Goal: Information Seeking & Learning: Find specific fact

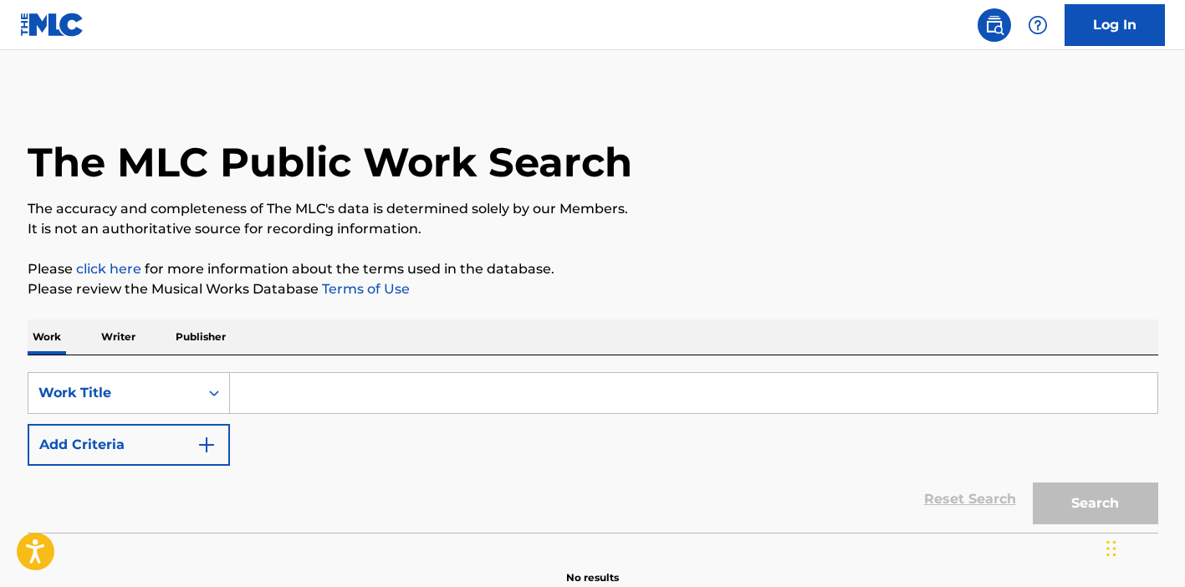
click at [262, 392] on input "Search Form" at bounding box center [694, 393] width 928 height 40
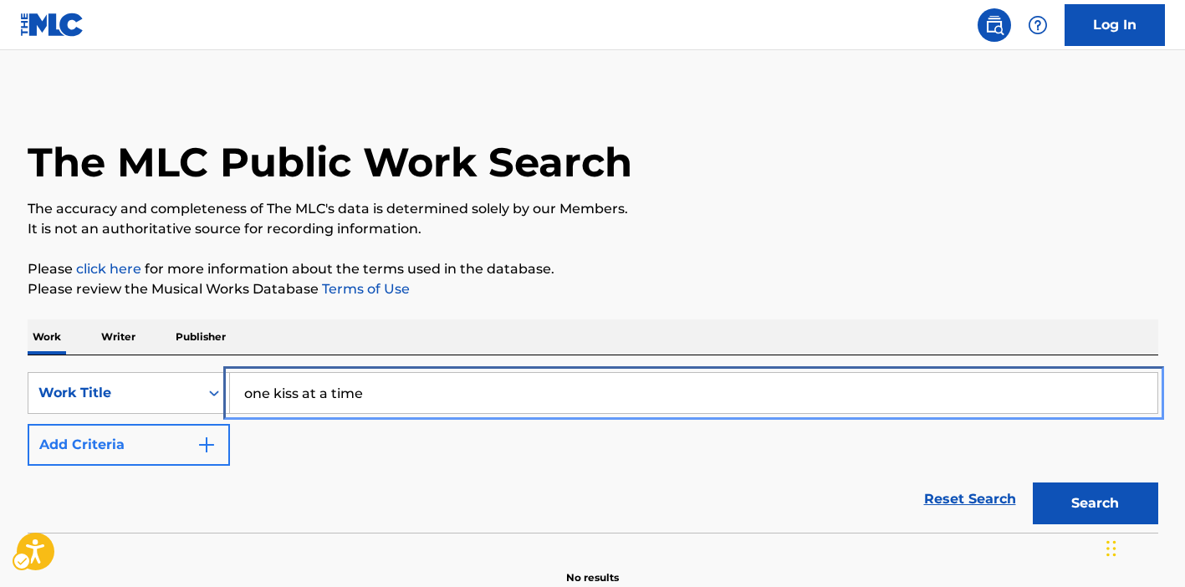
type input "one kiss at a time"
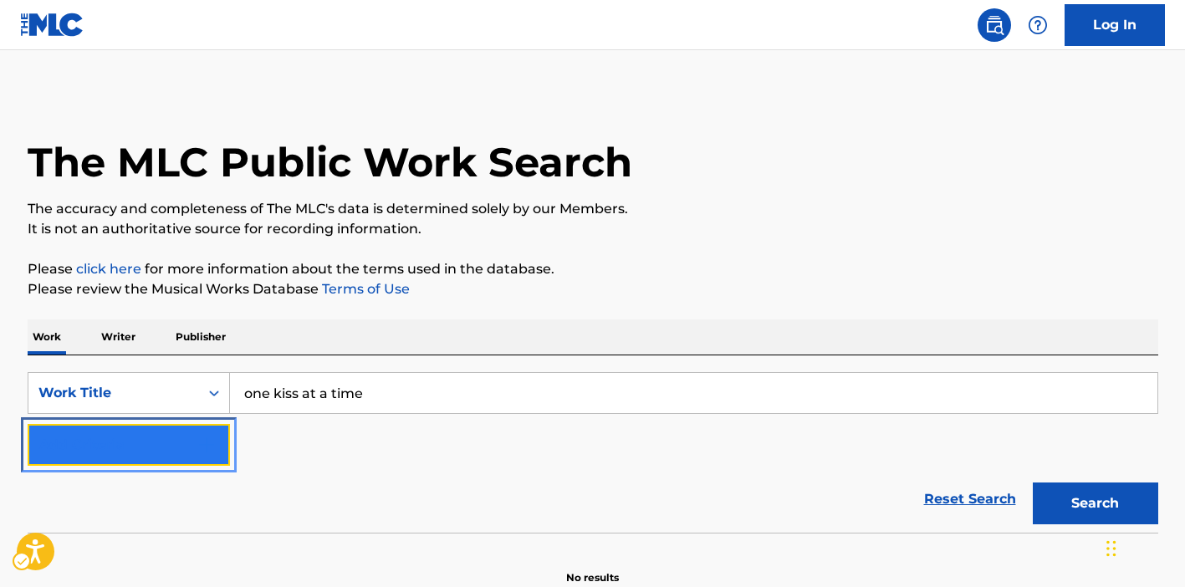
click at [132, 464] on button "Add Criteria" at bounding box center [129, 445] width 202 height 42
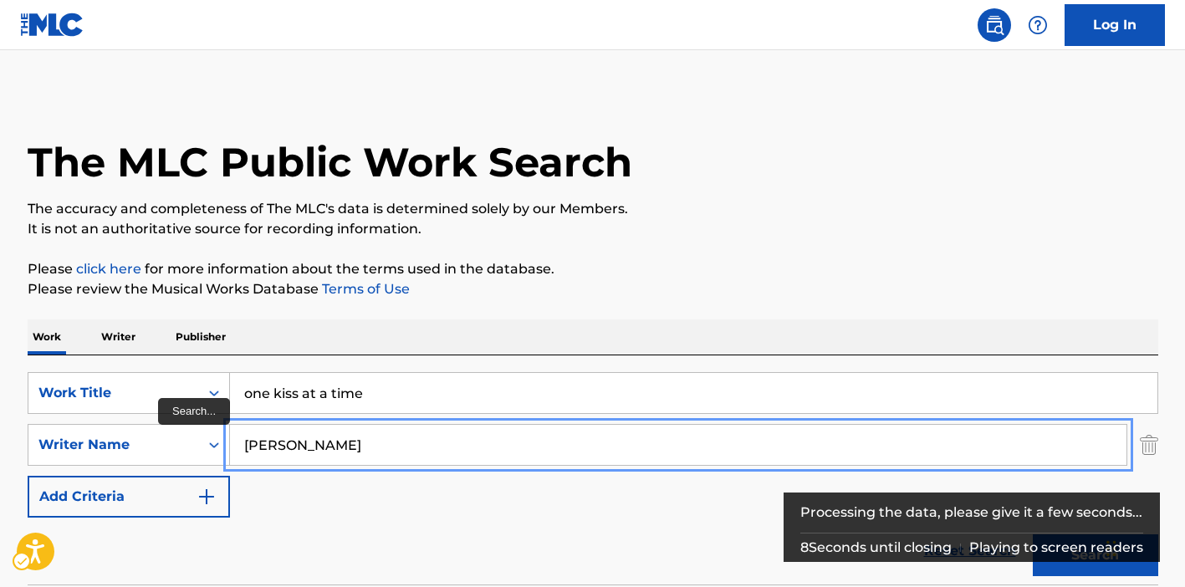
type input "[PERSON_NAME]"
click at [28, 476] on button "Add Criteria" at bounding box center [129, 497] width 202 height 42
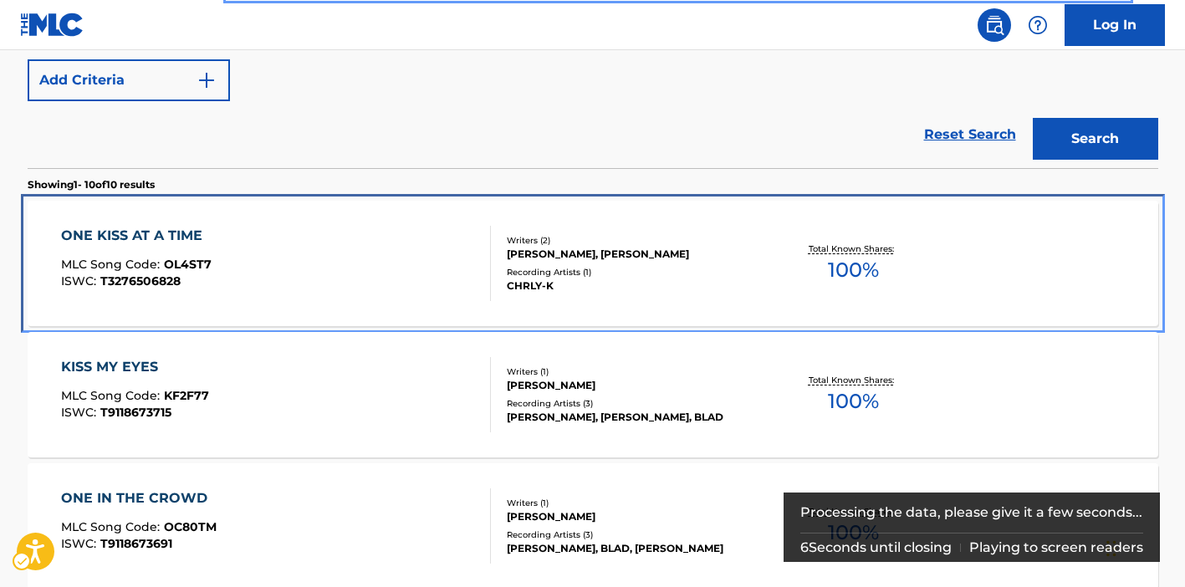
click at [469, 253] on div "ONE KISS AT A TIME MLC Song Code : OL4ST7 ISWC : T3276506828" at bounding box center [276, 263] width 430 height 75
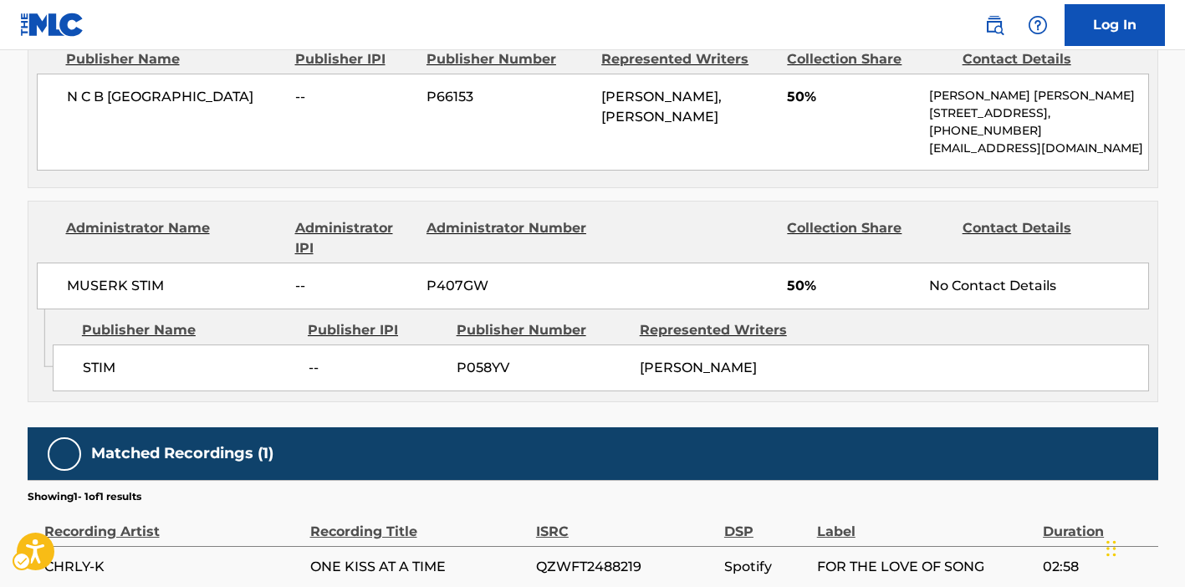
scroll to position [930, 0]
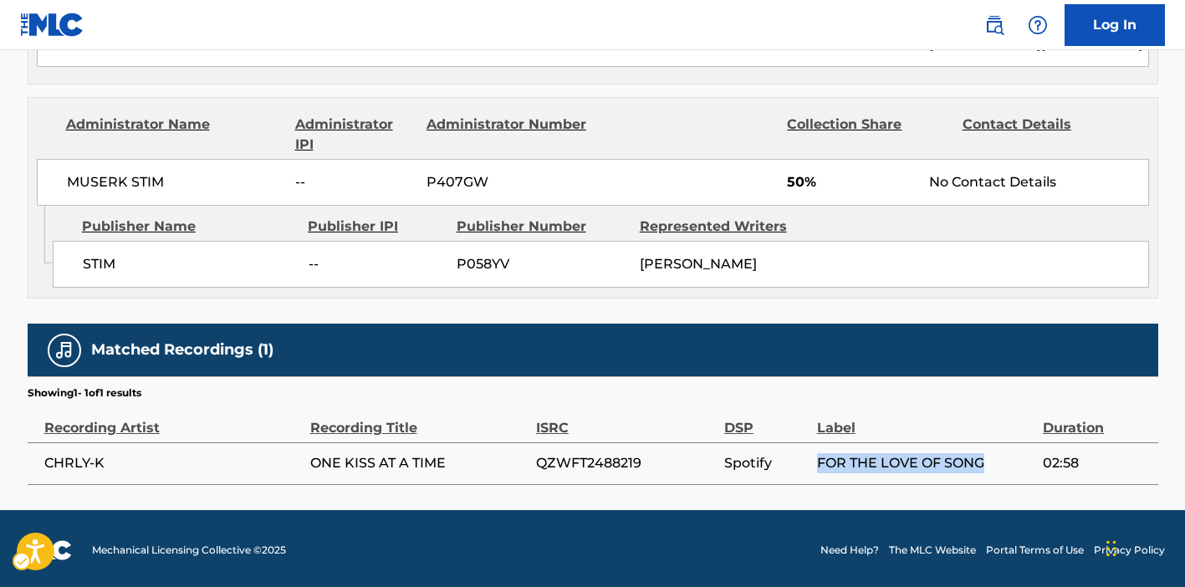
drag, startPoint x: 817, startPoint y: 460, endPoint x: 988, endPoint y: 462, distance: 170.7
click at [988, 461] on span "FOR THE LOVE OF SONG" at bounding box center [926, 463] width 218 height 20
copy span "FOR THE LOVE OF SONG"
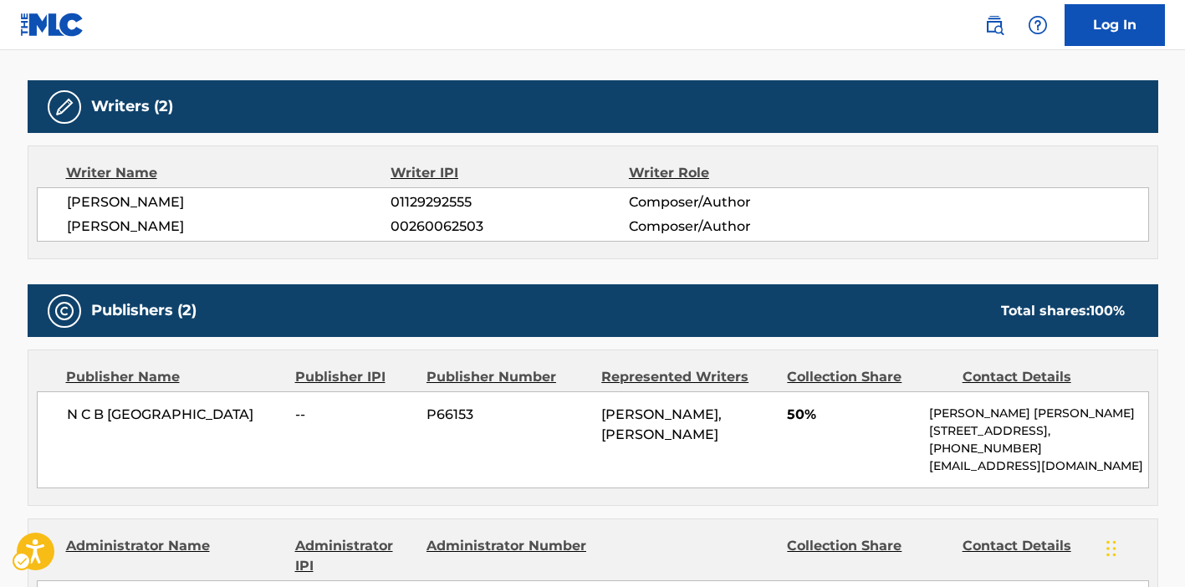
click at [762, 315] on div "Publishers (2) Total shares: 100 %" at bounding box center [593, 310] width 1131 height 53
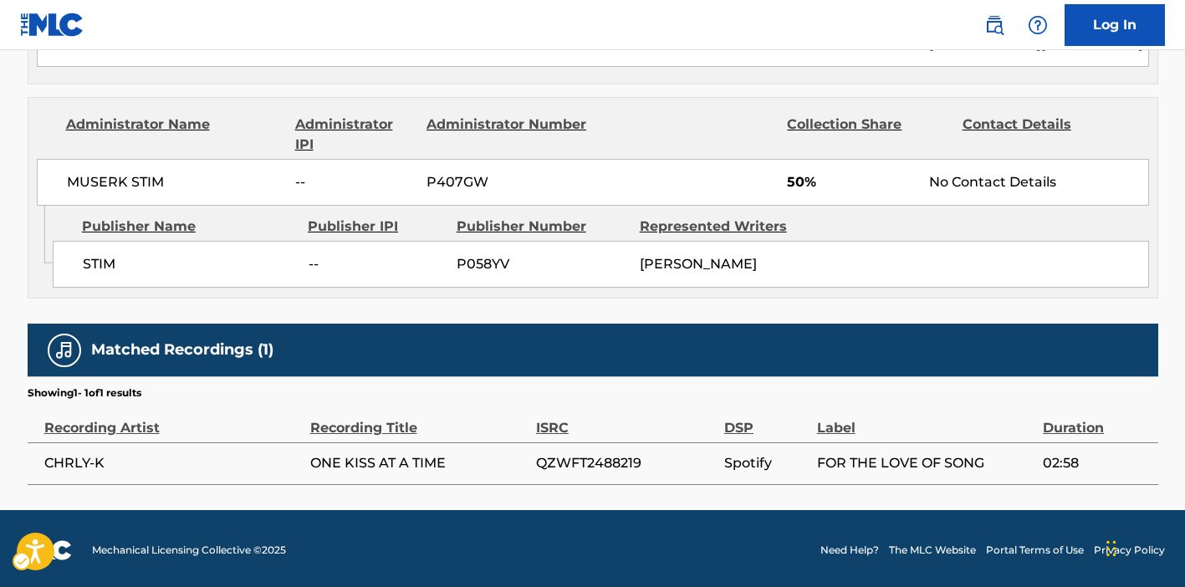
click at [607, 459] on span "QZWFT2488219" at bounding box center [626, 463] width 180 height 20
copy span "QZWFT2488219"
